Goal: Find contact information: Find contact information

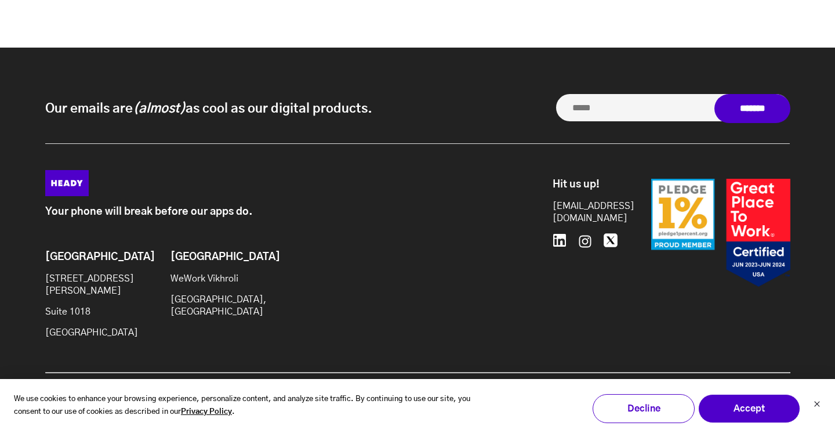
scroll to position [5412, 0]
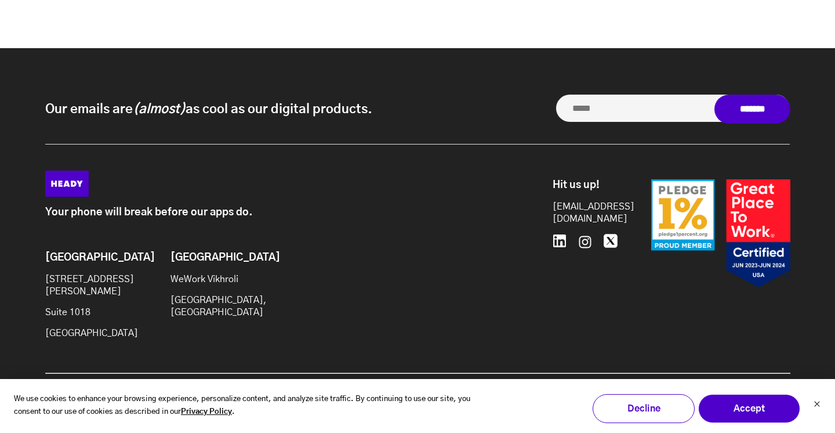
drag, startPoint x: 145, startPoint y: 324, endPoint x: 2, endPoint y: 324, distance: 143.3
click at [2, 324] on div "Our emails are (almost) as cool as our digital products. Our emails are (almost…" at bounding box center [417, 243] width 835 height 390
click at [817, 404] on icon "Dismiss cookie banner" at bounding box center [817, 403] width 7 height 7
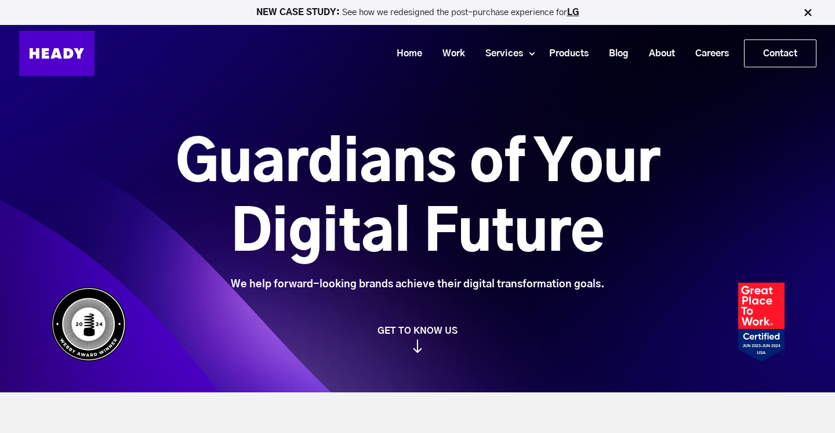
scroll to position [0, 0]
click at [784, 52] on link "Contact" at bounding box center [780, 53] width 71 height 27
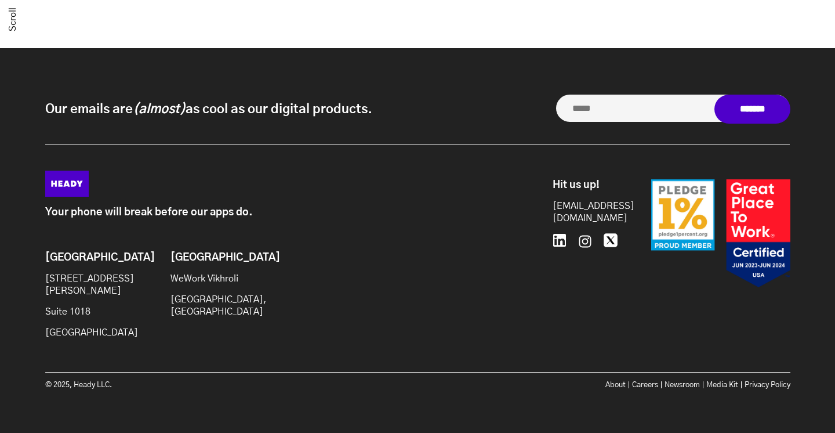
scroll to position [996, 0]
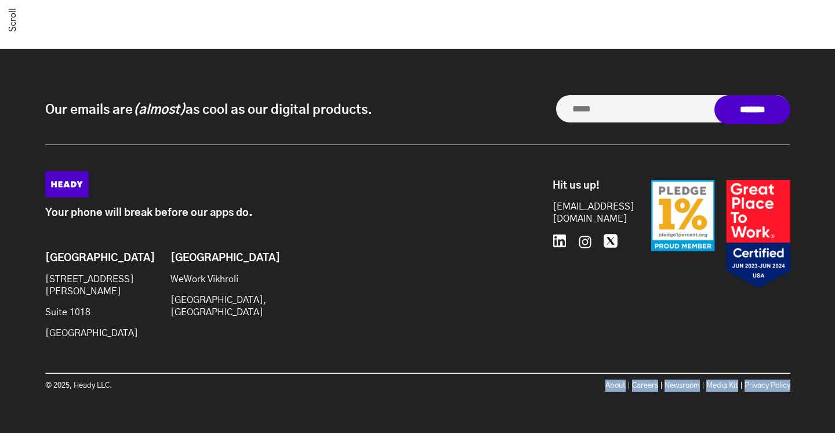
drag, startPoint x: 592, startPoint y: 381, endPoint x: 804, endPoint y: 390, distance: 212.0
click at [804, 390] on div "Our emails are (almost) as cool as our digital products. Our emails are (almost…" at bounding box center [417, 244] width 835 height 390
click at [801, 379] on div "Your phone will break before our apps do. Brooklyn 20 Jay St Suite 1018 Brookly…" at bounding box center [418, 287] width 769 height 233
drag, startPoint x: 802, startPoint y: 382, endPoint x: 567, endPoint y: 380, distance: 234.4
click at [567, 380] on div "Your phone will break before our apps do. Brooklyn 20 Jay St Suite 1018 Brookly…" at bounding box center [418, 287] width 769 height 233
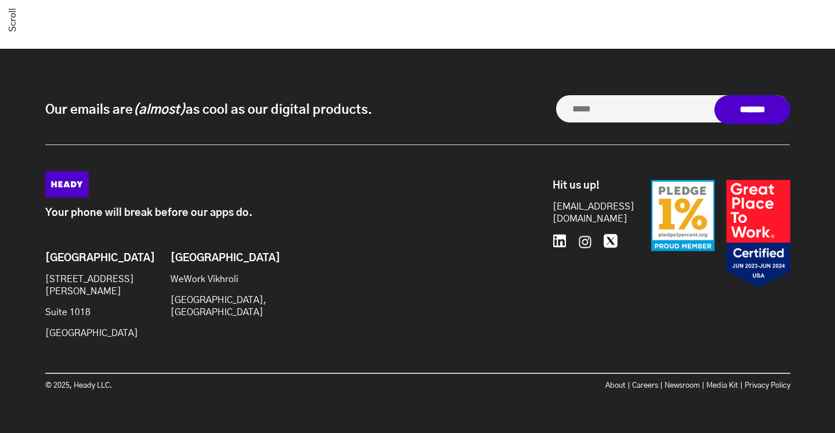
click at [530, 319] on div "Your phone will break before our apps do. Brooklyn 20 Jay St Suite 1018 Brookly…" at bounding box center [294, 260] width 499 height 178
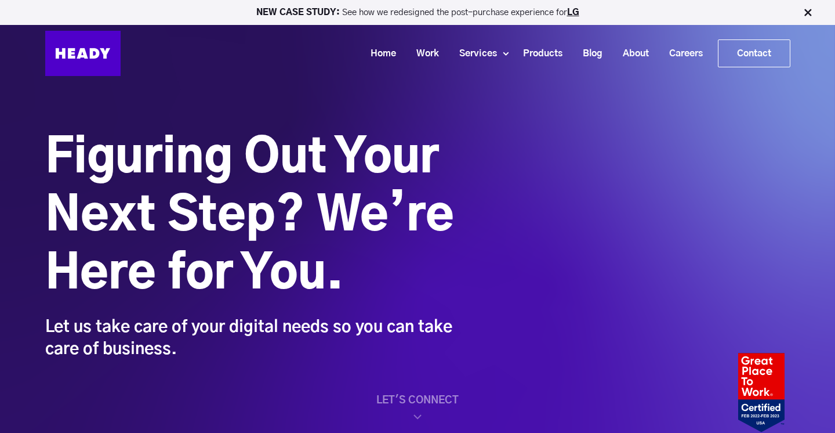
scroll to position [0, 0]
